Goal: Task Accomplishment & Management: Use online tool/utility

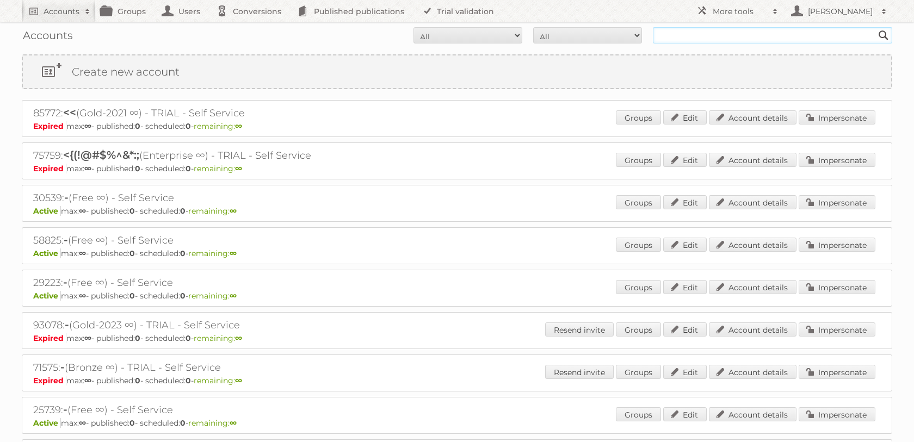
click at [699, 36] on input "text" at bounding box center [772, 35] width 239 height 16
type input "tfg"
click at [876, 27] on input "Search" at bounding box center [884, 35] width 16 height 16
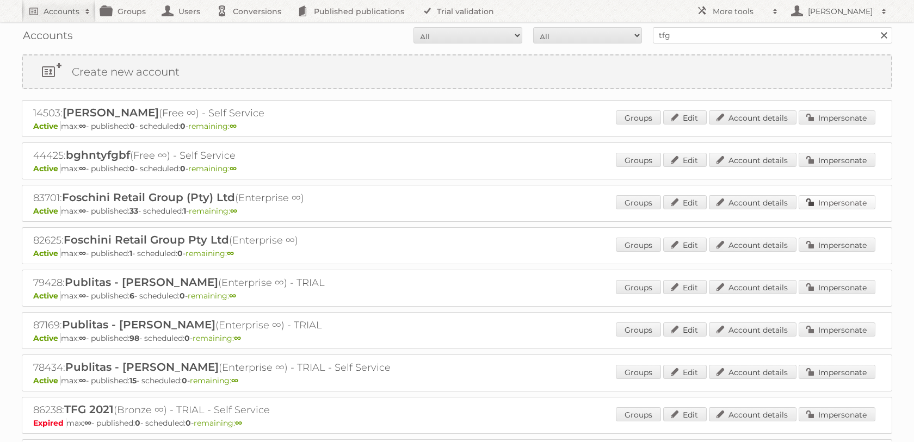
click at [827, 210] on link "Impersonate" at bounding box center [837, 202] width 77 height 14
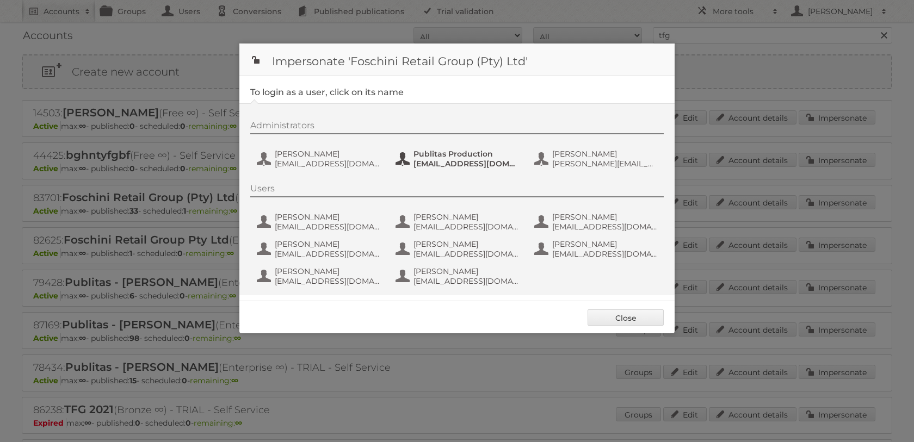
click at [445, 153] on span "Publitas Production" at bounding box center [467, 154] width 106 height 10
